Goal: Task Accomplishment & Management: Use online tool/utility

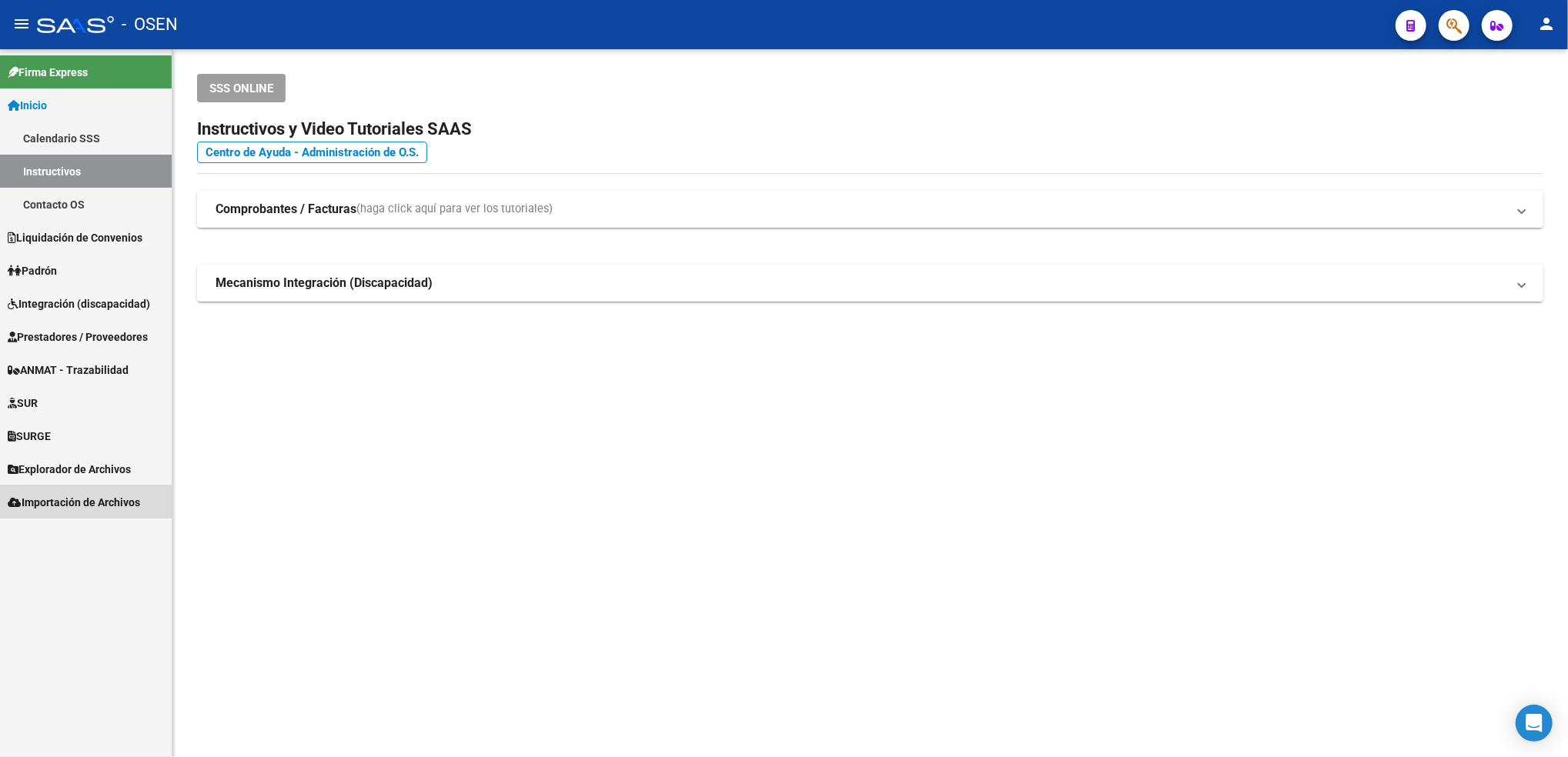
click at [78, 506] on span "Importación de Archivos" at bounding box center [74, 502] width 133 height 17
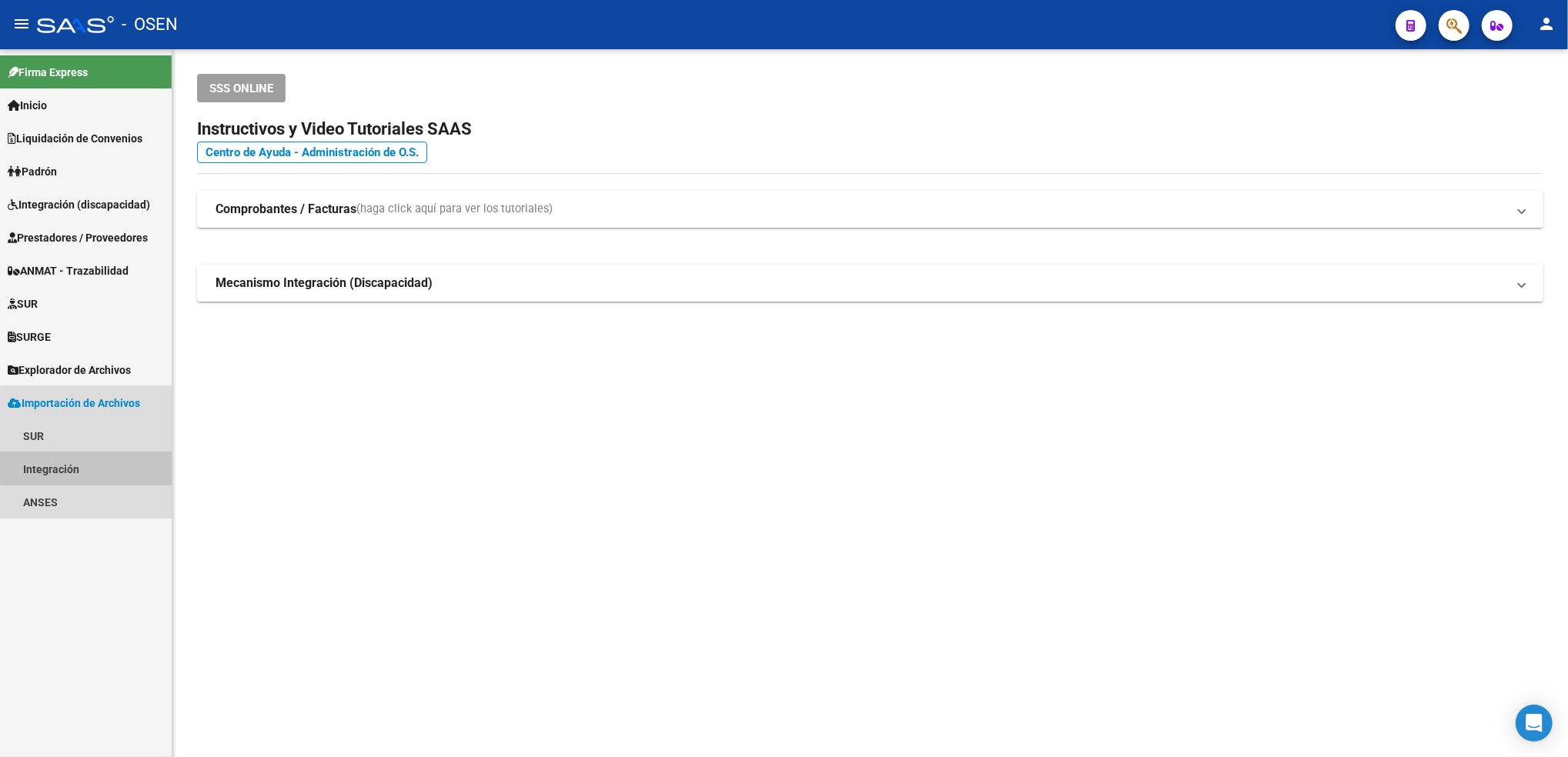
click at [107, 463] on link "Integración" at bounding box center [86, 469] width 171 height 33
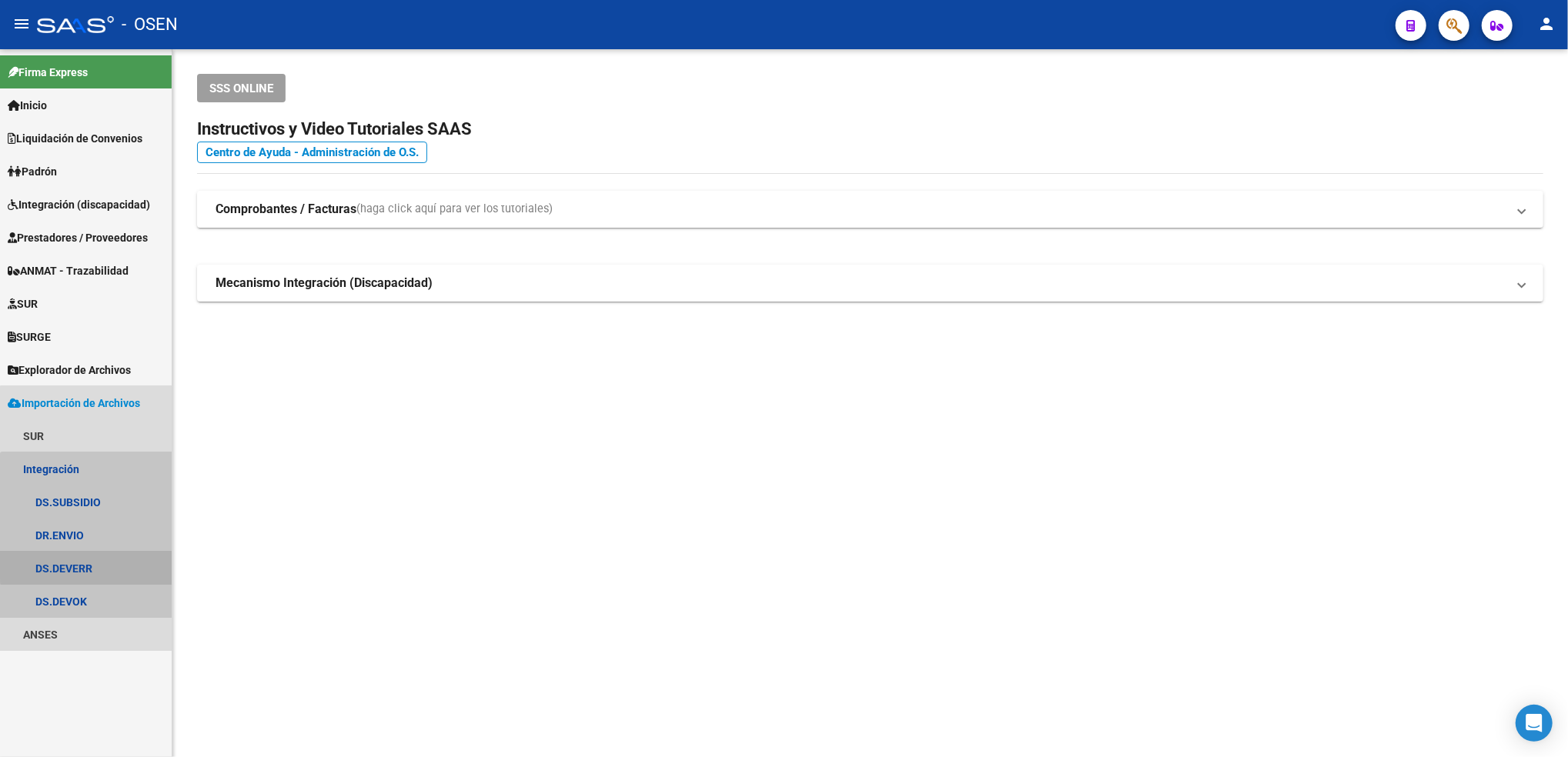
click at [91, 562] on link "DS.DEVERR" at bounding box center [86, 568] width 171 height 33
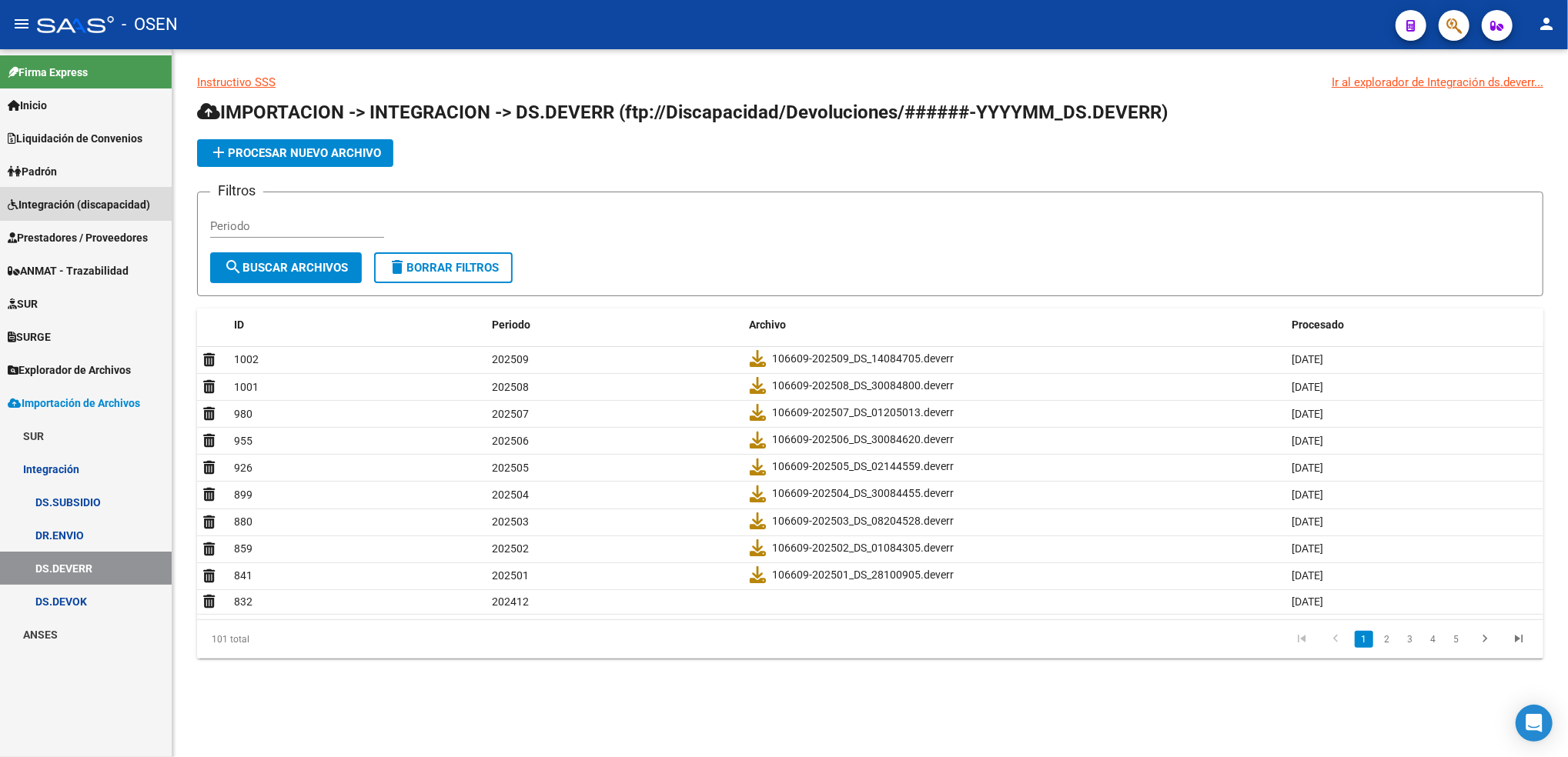
click at [115, 198] on span "Integración (discapacidad)" at bounding box center [79, 204] width 142 height 17
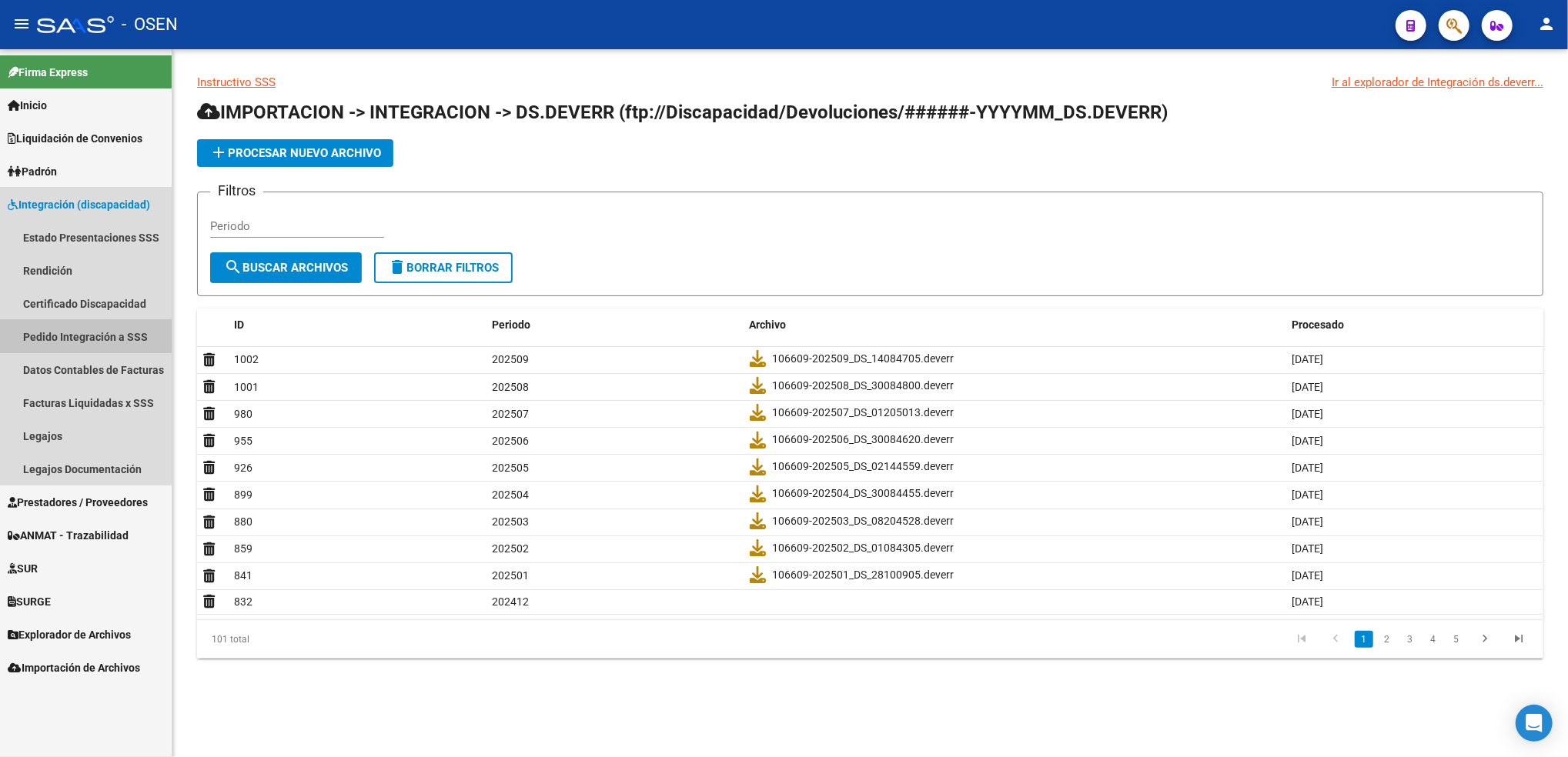
click at [74, 334] on link "Pedido Integración a SSS" at bounding box center [86, 337] width 171 height 33
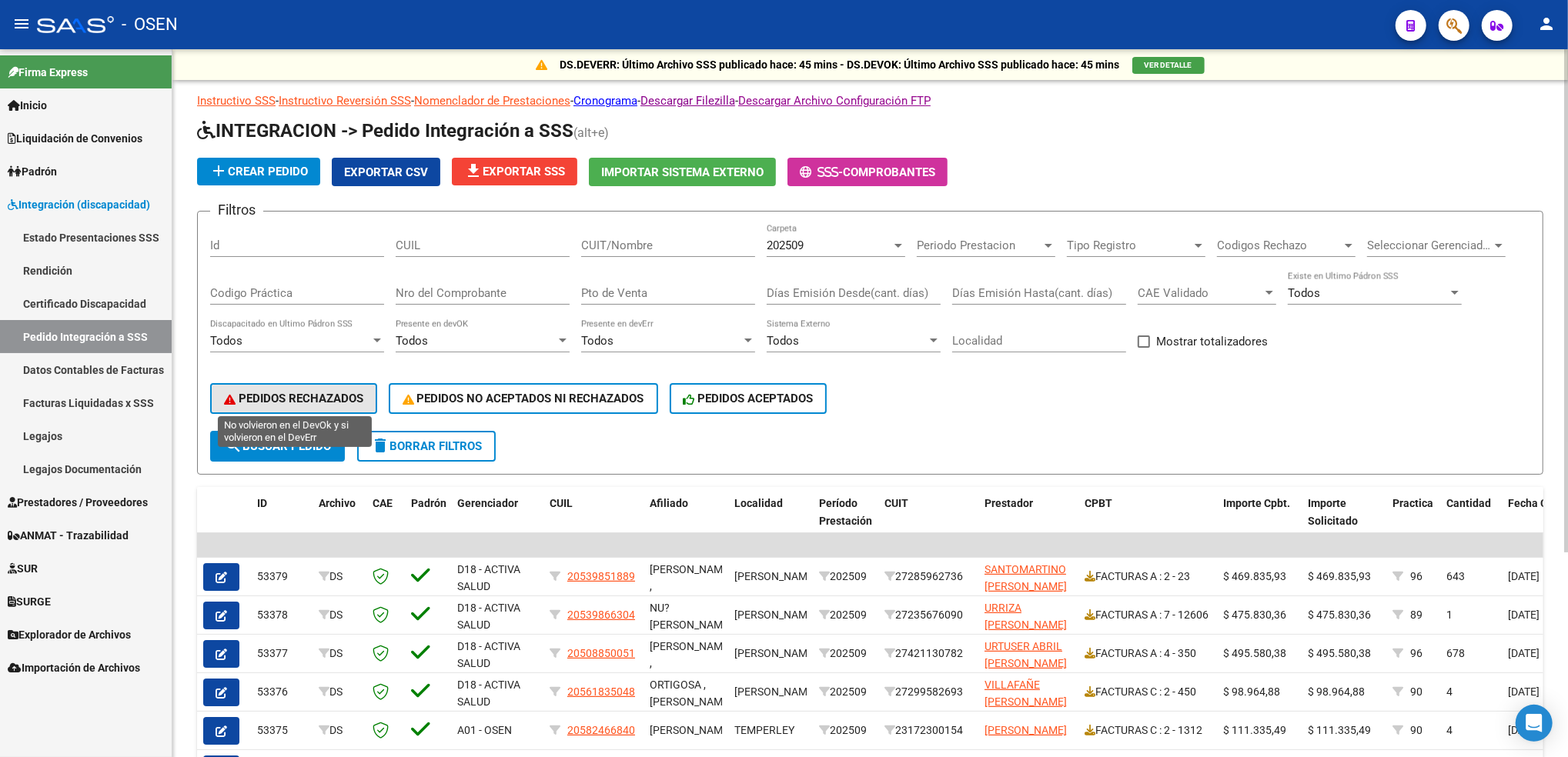
click at [314, 396] on span "PEDIDOS RECHAZADOS" at bounding box center [293, 398] width 139 height 14
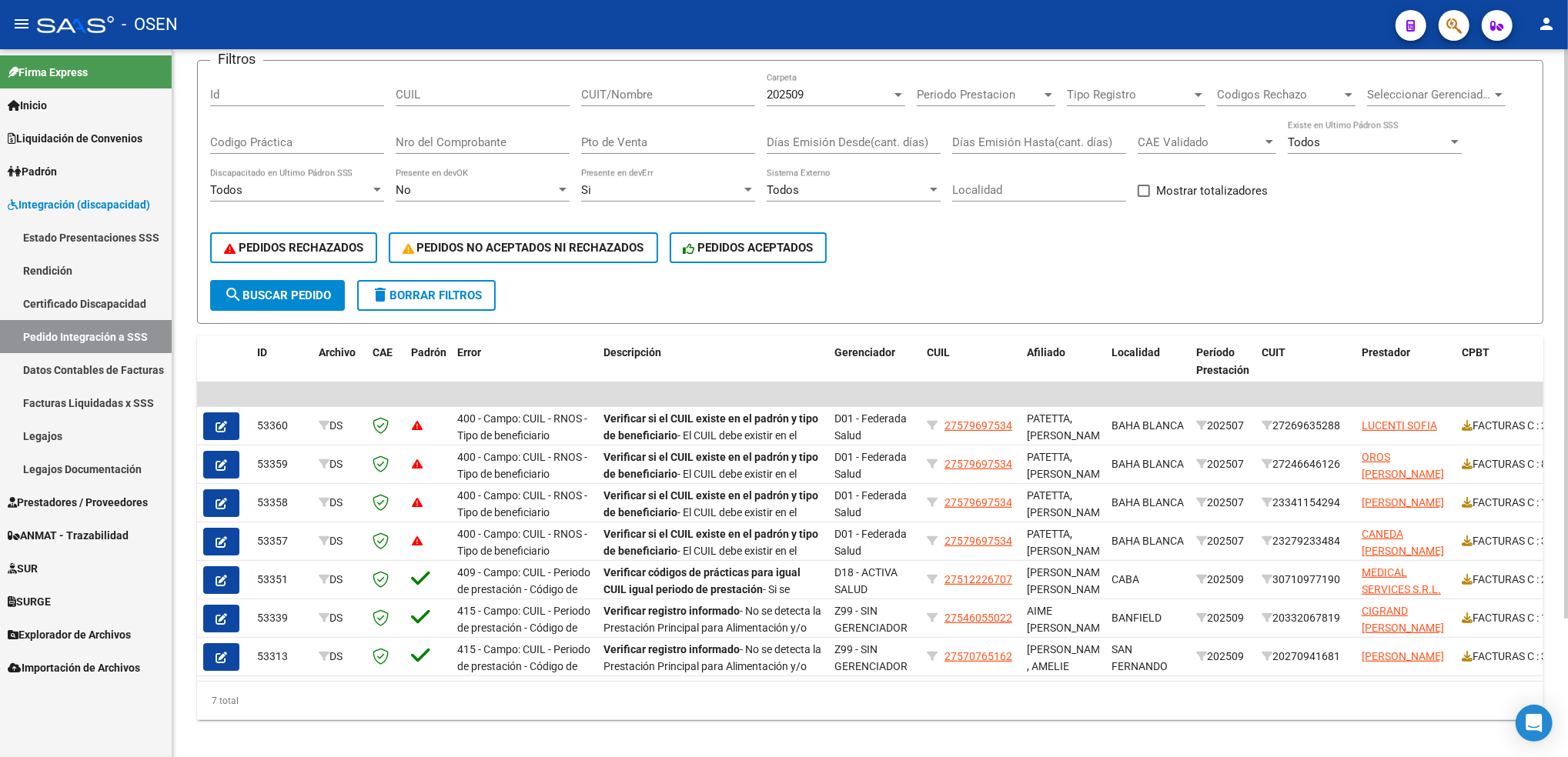
scroll to position [174, 0]
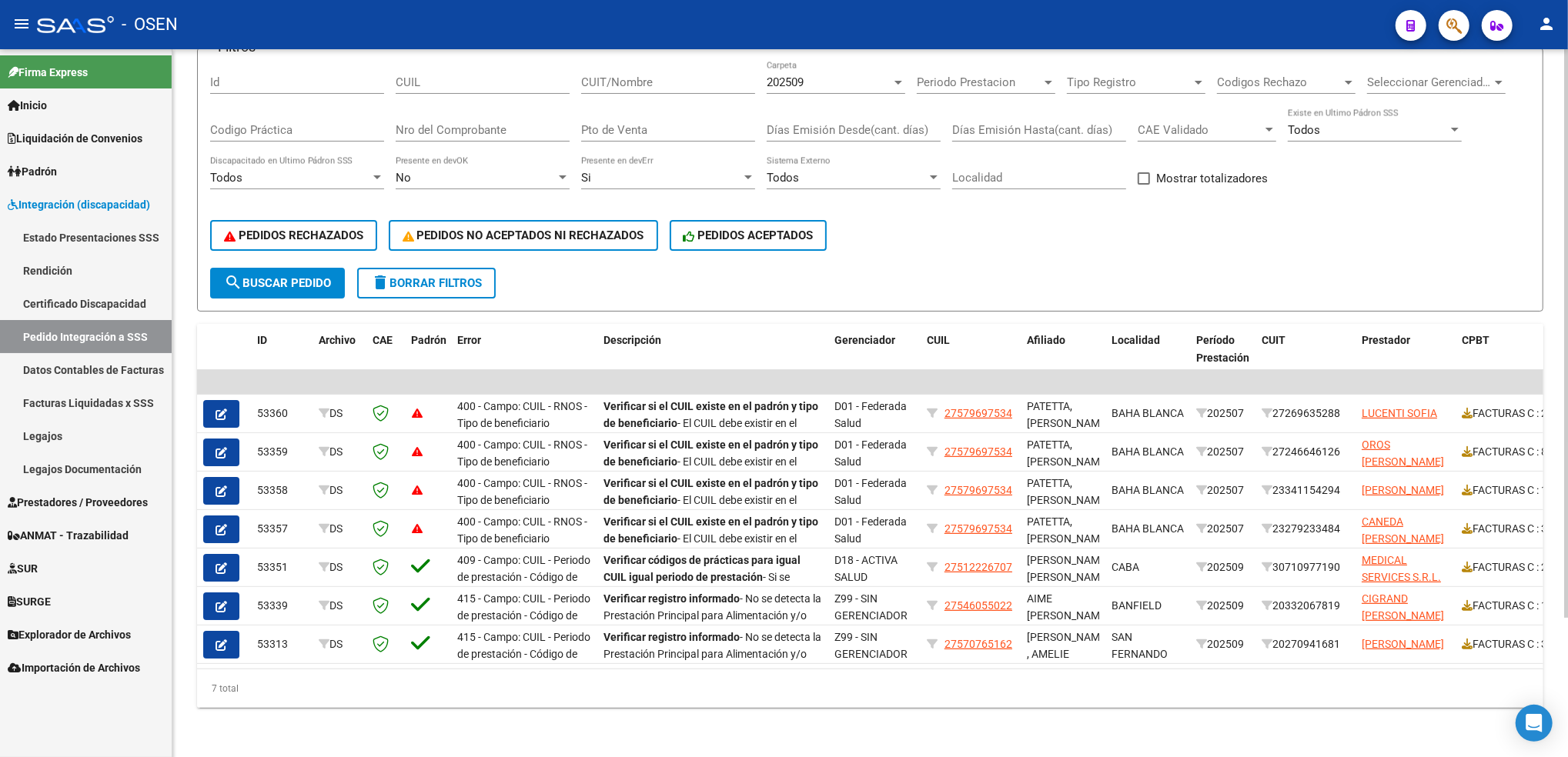
click at [1567, 708] on html "menu - OSEN person Firma Express Inicio Calendario SSS Instructivos Contacto OS…" at bounding box center [784, 378] width 1568 height 757
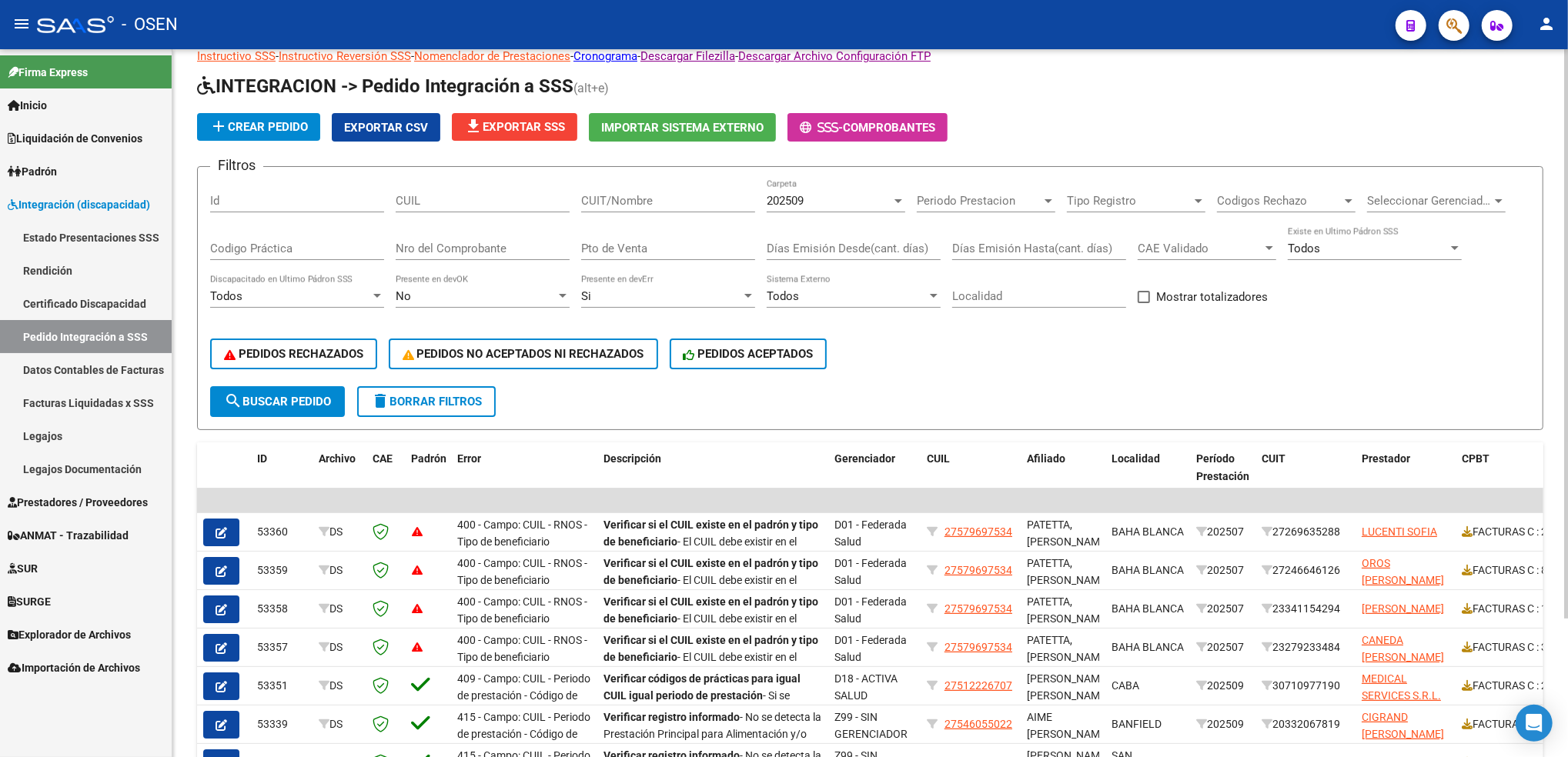
scroll to position [0, 0]
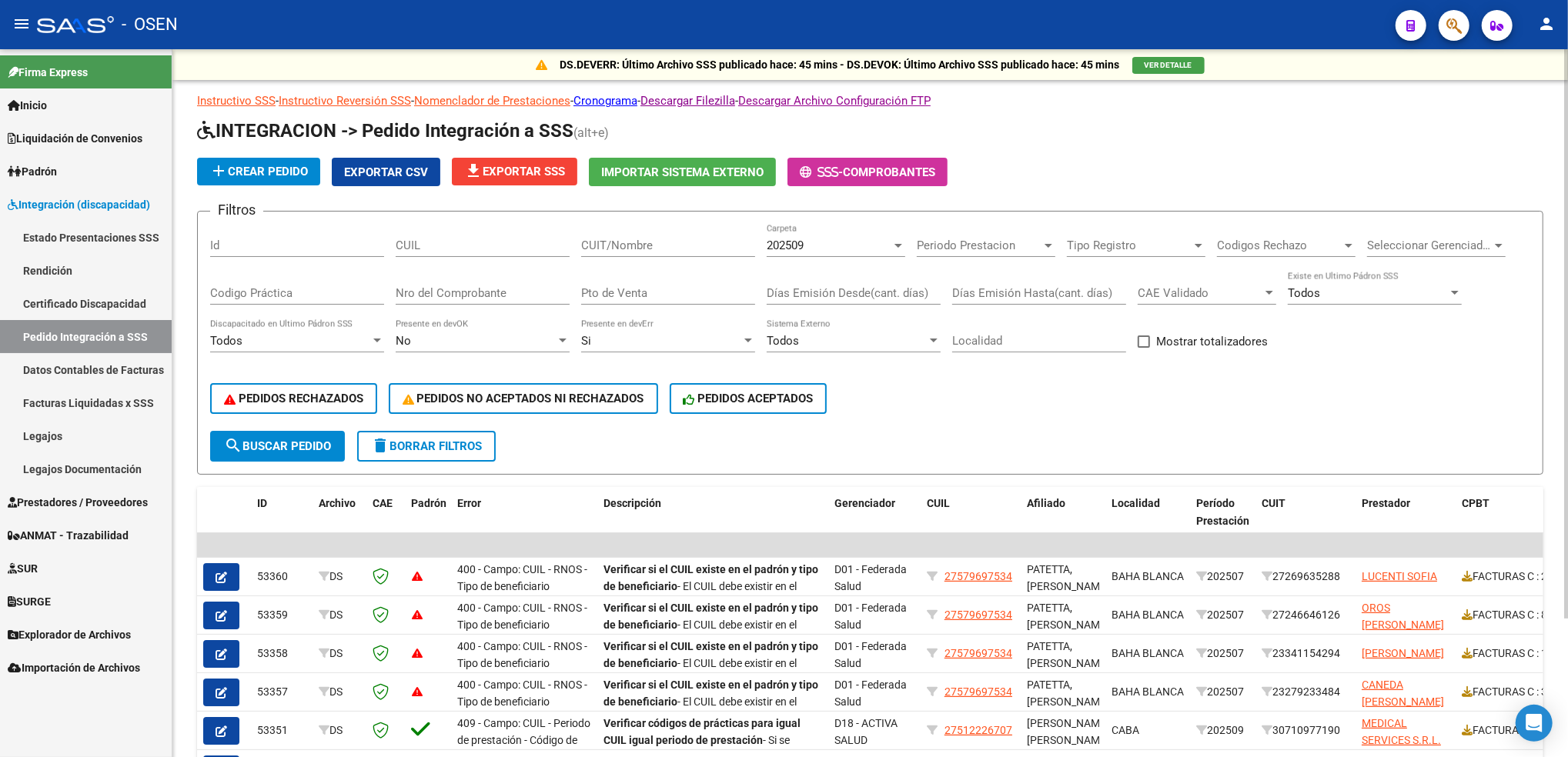
click at [1563, 209] on div "DS.DEVERR: Último Archivo SSS publicado hace: 45 mins - DS.DEVOK: Último Archiv…" at bounding box center [872, 484] width 1399 height 871
click at [416, 170] on span "Exportar CSV" at bounding box center [386, 172] width 84 height 14
